Goal: Information Seeking & Learning: Learn about a topic

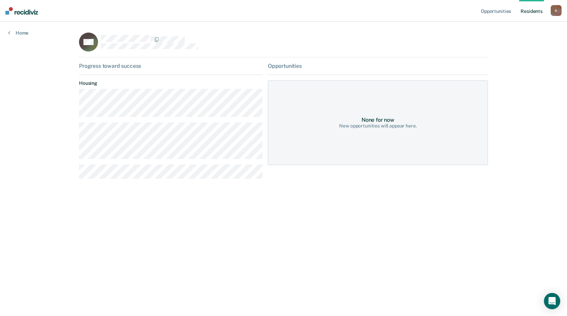
click at [528, 10] on link "Resident s" at bounding box center [531, 11] width 25 height 22
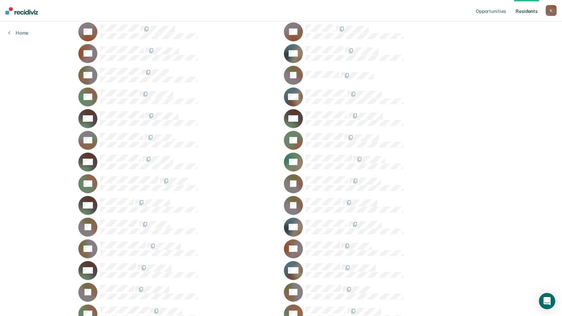
scroll to position [8304, 0]
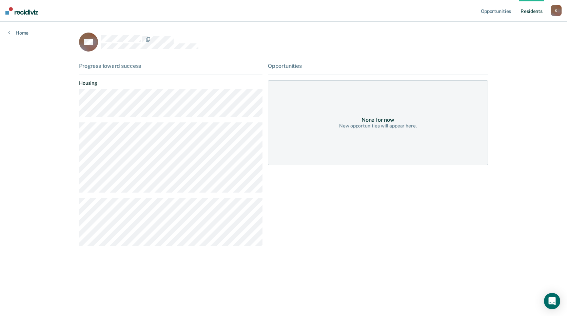
click at [269, 302] on div "Opportunities Resident s [PERSON_NAME][EMAIL_ADDRESS][PERSON_NAME][DOMAIN_NAME]…" at bounding box center [283, 158] width 567 height 316
click at [534, 9] on link "Resident s" at bounding box center [531, 11] width 25 height 22
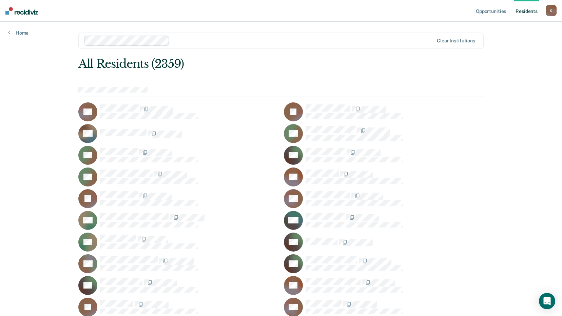
scroll to position [16550, 0]
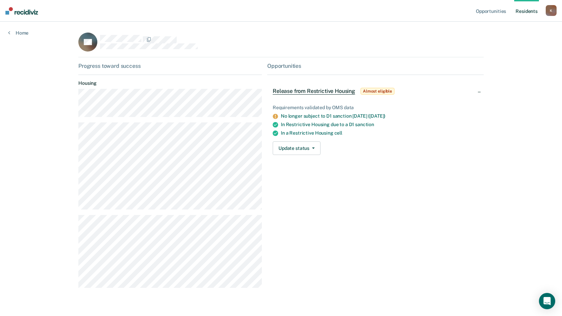
click at [346, 241] on div "Opportunities Release from Restrictive Housing Almost eligible Requirements val…" at bounding box center [375, 178] width 216 height 231
click at [525, 8] on link "Resident s" at bounding box center [526, 11] width 25 height 22
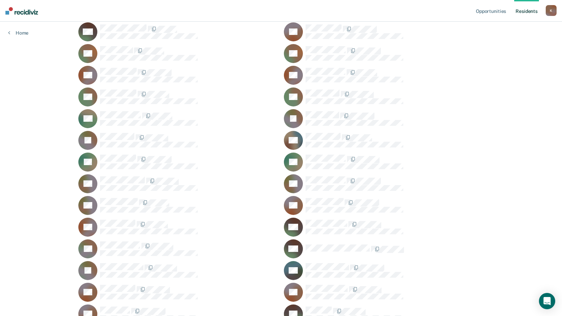
scroll to position [13230, 0]
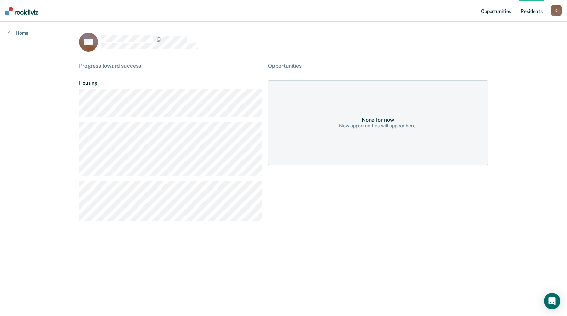
click at [493, 11] on link "Opportunities" at bounding box center [495, 11] width 33 height 22
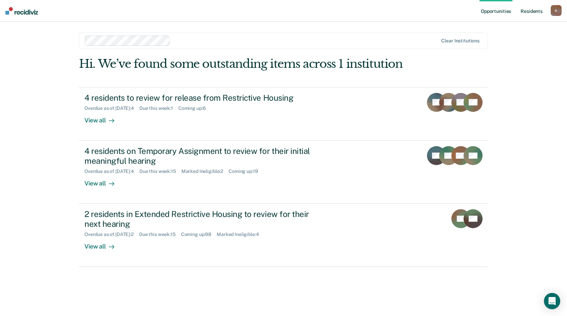
click at [534, 11] on link "Resident s" at bounding box center [531, 11] width 25 height 22
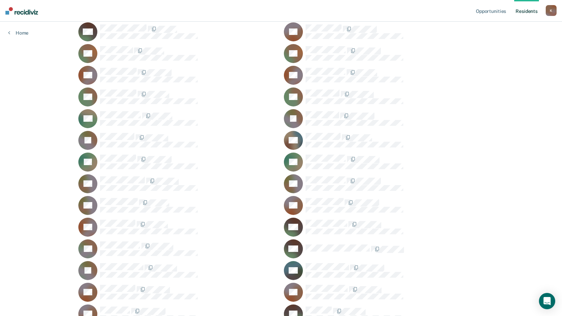
scroll to position [13230, 0]
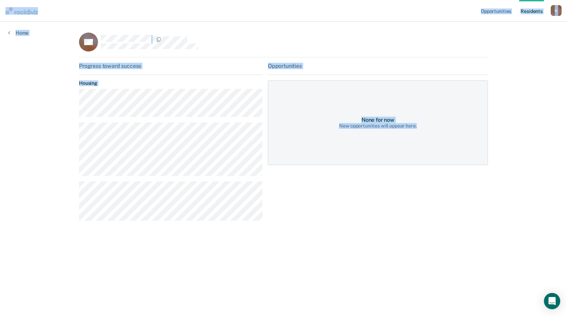
click at [515, 203] on div "Opportunities Resident s [PERSON_NAME][EMAIL_ADDRESS][PERSON_NAME][DOMAIN_NAME]…" at bounding box center [283, 158] width 567 height 316
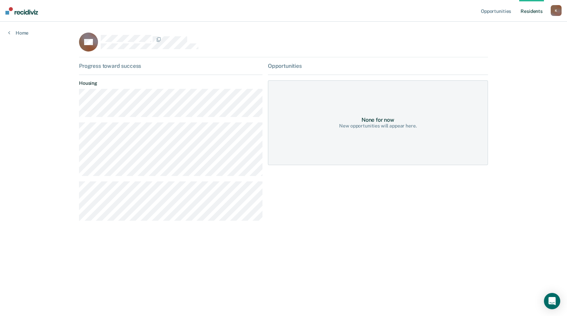
click at [365, 123] on div "None for now" at bounding box center [377, 120] width 33 height 6
click at [297, 283] on main "DK Progress toward success Housing Opportunities None for now New opportunities…" at bounding box center [283, 161] width 425 height 278
click at [42, 174] on div "Opportunities Resident s [PERSON_NAME][EMAIL_ADDRESS][PERSON_NAME][DOMAIN_NAME]…" at bounding box center [283, 158] width 567 height 316
click at [530, 10] on link "Resident s" at bounding box center [531, 11] width 25 height 22
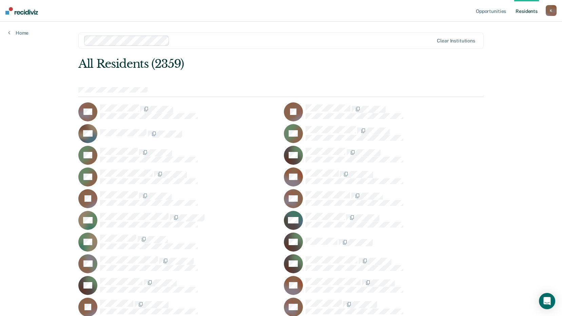
scroll to position [23494, 0]
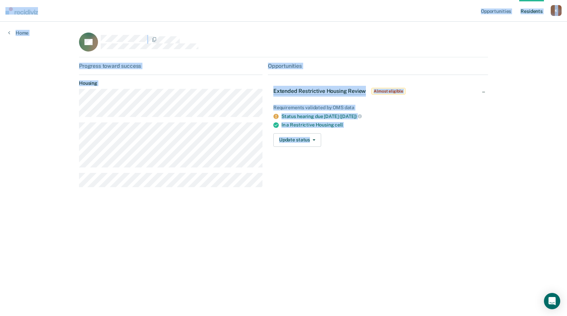
click at [202, 192] on div "Progress toward success Housing" at bounding box center [170, 128] width 183 height 130
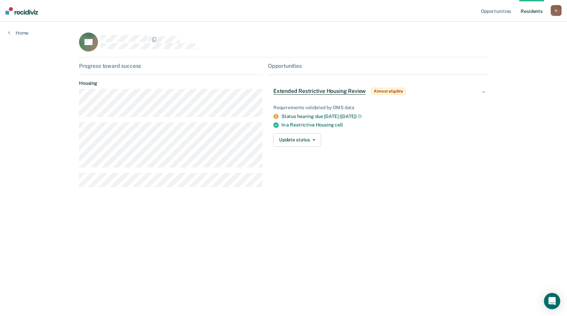
click at [236, 300] on div "Opportunities Resident s [PERSON_NAME][EMAIL_ADDRESS][PERSON_NAME][DOMAIN_NAME]…" at bounding box center [283, 158] width 567 height 316
click at [24, 33] on link "Home" at bounding box center [18, 33] width 20 height 6
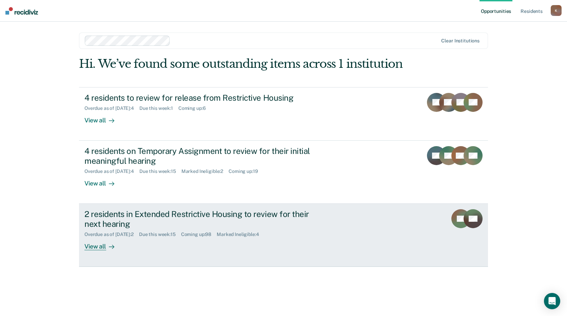
click at [253, 214] on div "2 residents in Extended Restrictive Housing to review for their next hearing" at bounding box center [203, 219] width 238 height 20
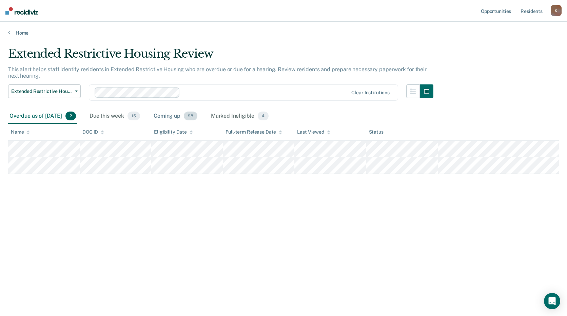
click at [187, 113] on div "Coming up 98" at bounding box center [175, 116] width 46 height 15
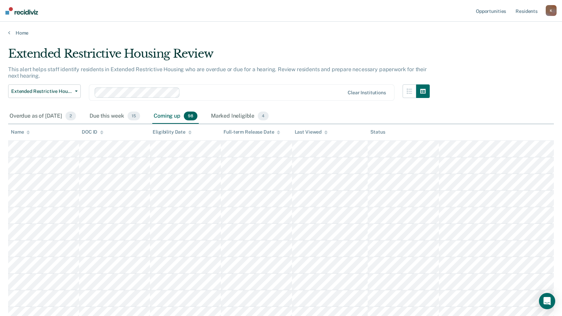
click at [8, 32] on div "Home" at bounding box center [281, 29] width 562 height 14
click at [13, 33] on link "Home" at bounding box center [281, 33] width 546 height 6
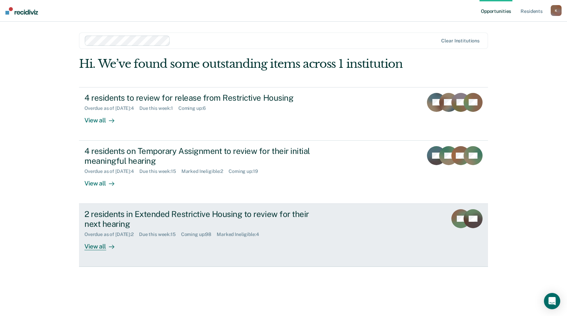
click at [214, 216] on div "2 residents in Extended Restrictive Housing to review for their next hearing" at bounding box center [203, 219] width 238 height 20
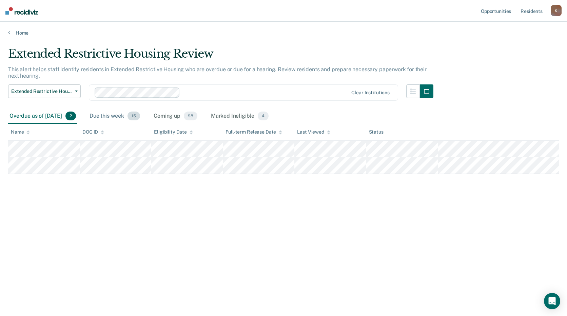
click at [126, 118] on div "Due this week 15" at bounding box center [114, 116] width 53 height 15
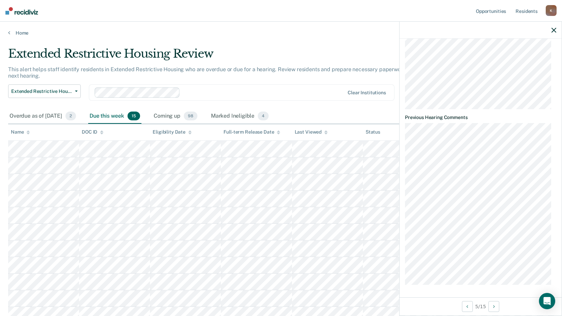
scroll to position [280, 0]
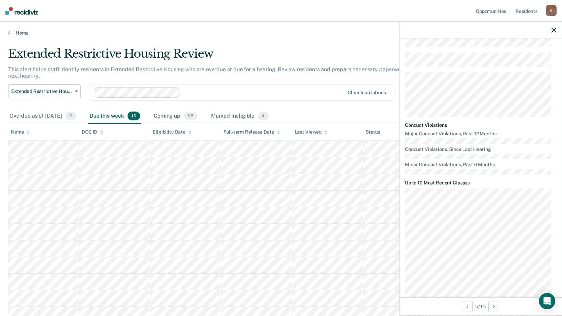
click at [553, 27] on button "button" at bounding box center [553, 30] width 5 height 6
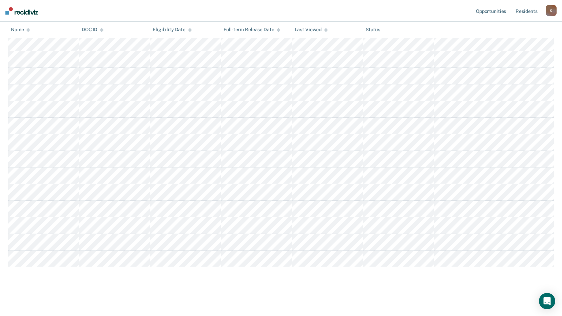
scroll to position [0, 0]
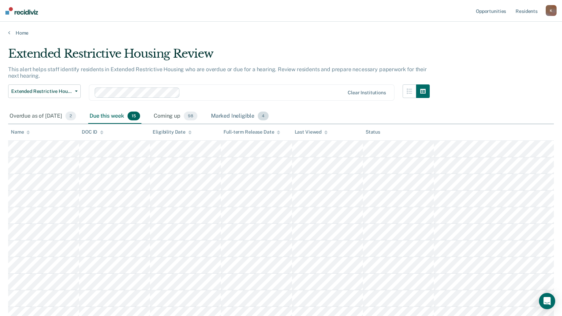
click at [235, 112] on div "Marked Ineligible 4" at bounding box center [240, 116] width 61 height 15
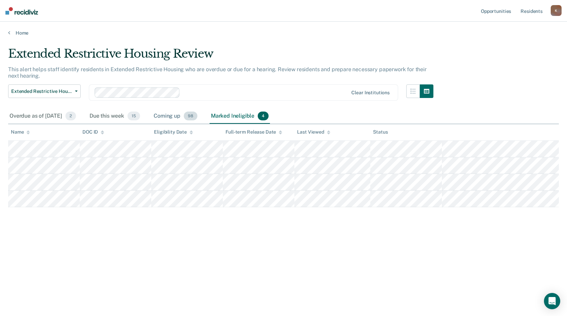
click at [177, 117] on div "Coming up 98" at bounding box center [175, 116] width 46 height 15
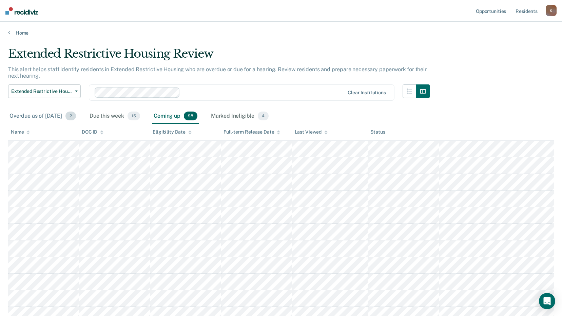
click at [47, 117] on div "Overdue as of [DATE] 2" at bounding box center [42, 116] width 69 height 15
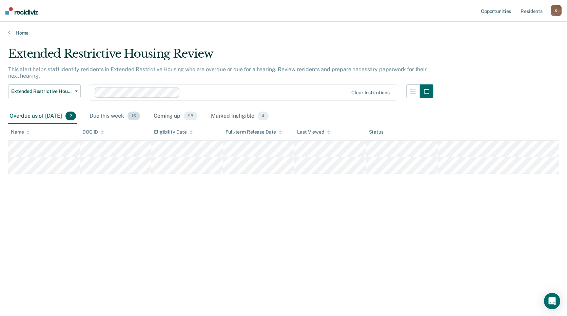
click at [118, 115] on div "Due this week 15" at bounding box center [114, 116] width 53 height 15
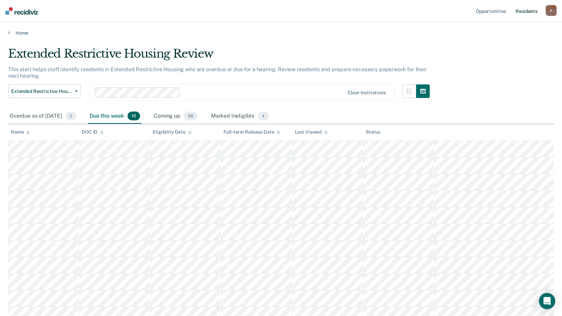
click at [535, 12] on link "Resident s" at bounding box center [526, 11] width 25 height 22
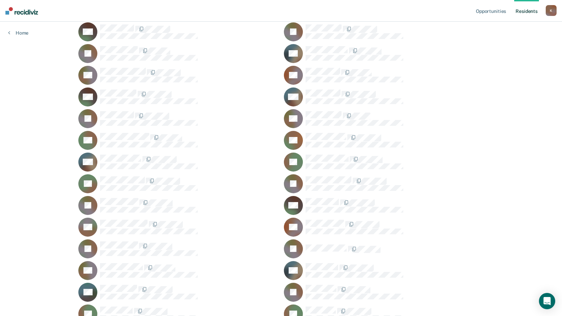
scroll to position [15509, 0]
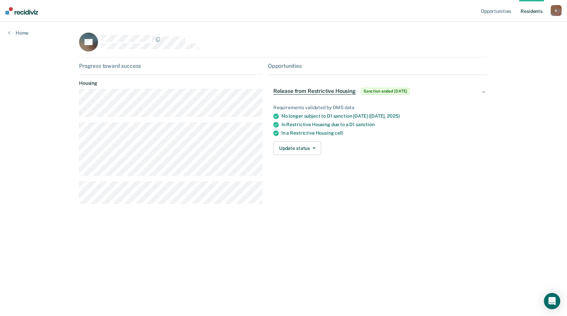
click at [206, 248] on main "JM Progress toward success Housing Opportunities Release from Restrictive Housi…" at bounding box center [283, 161] width 425 height 278
click at [529, 10] on link "Resident s" at bounding box center [531, 11] width 25 height 22
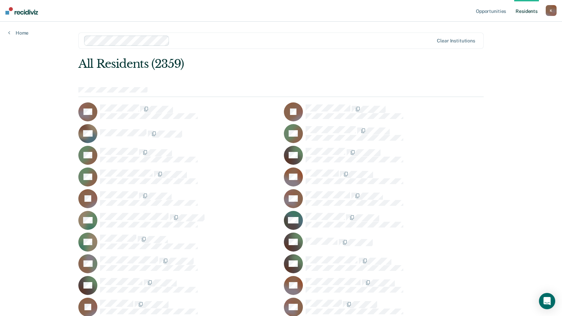
scroll to position [6048, 0]
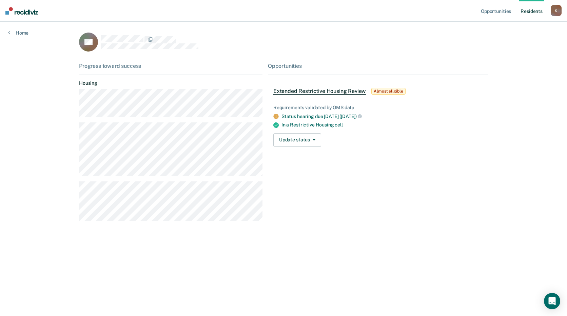
click at [192, 227] on div "TD Progress toward success Housing Opportunities Extended Restrictive Housing R…" at bounding box center [283, 134] width 409 height 202
click at [320, 173] on div "Opportunities Extended Restrictive Housing Review Almost eligible Requirements …" at bounding box center [378, 144] width 220 height 163
